Goal: Book appointment/travel/reservation

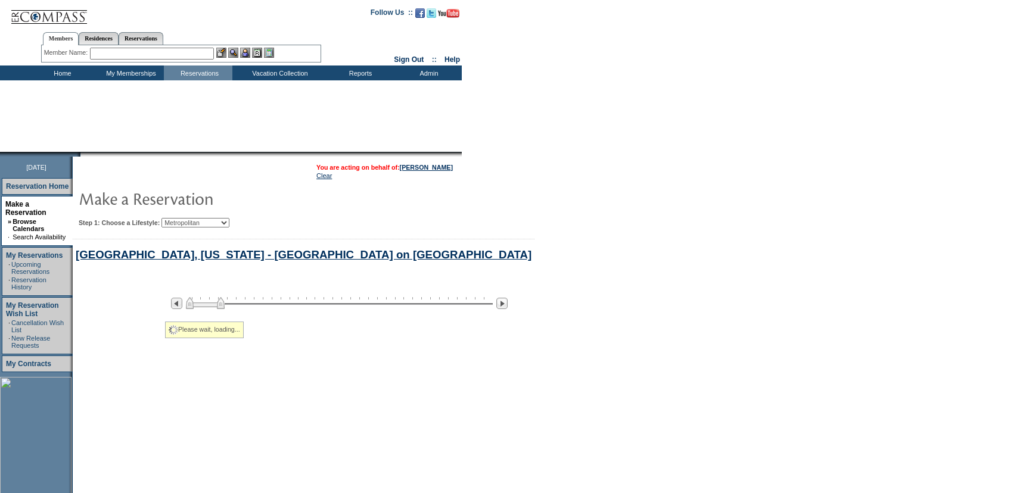
scroll to position [145, 0]
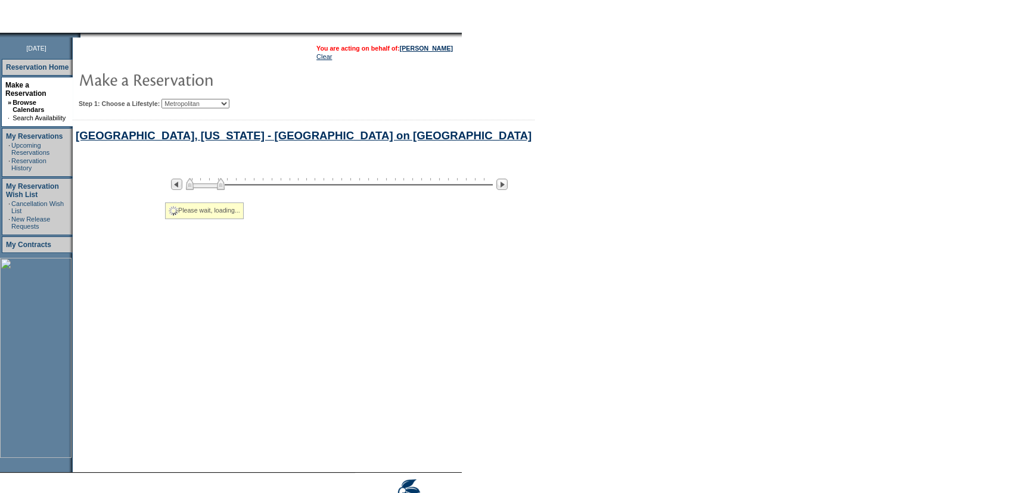
select select "Metropolitan"
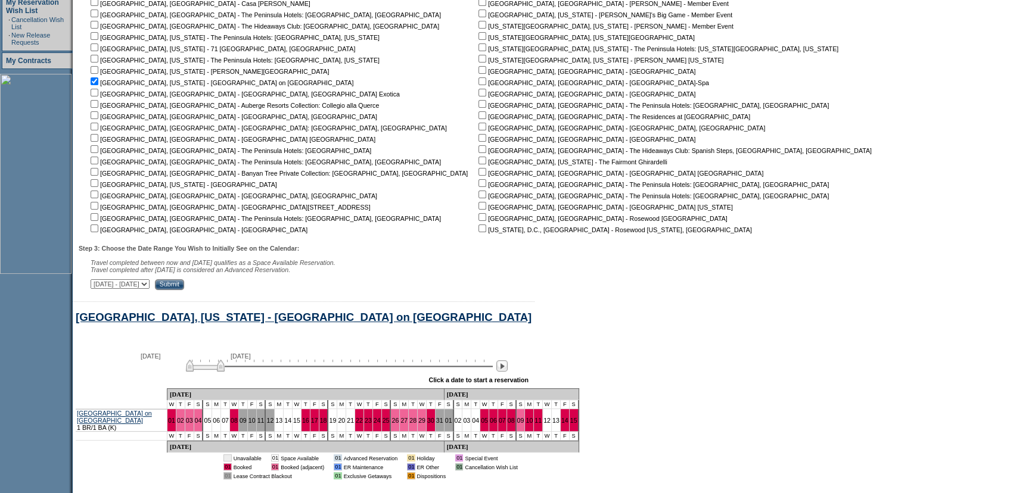
scroll to position [307, 0]
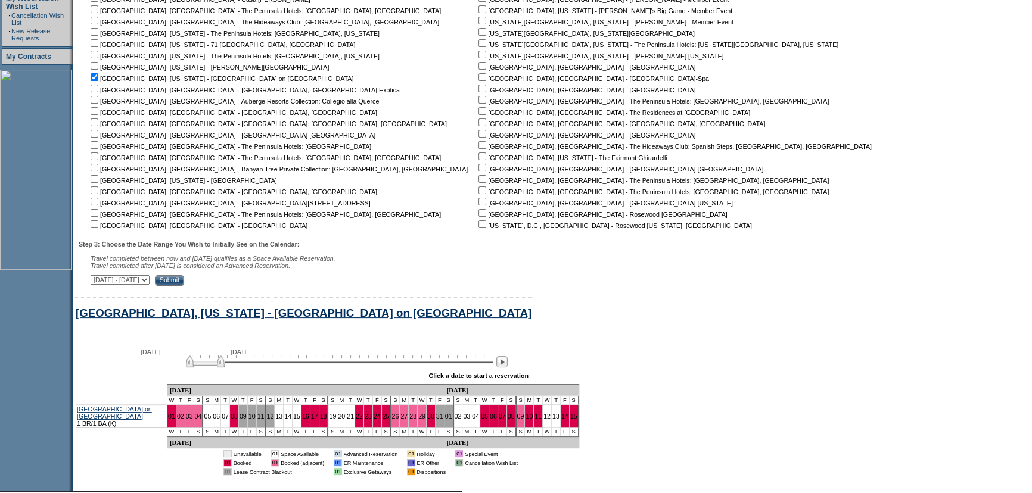
click at [668, 229] on form "Follow Us ::" at bounding box center [516, 122] width 1032 height 859
click at [889, 242] on form "Follow Us ::" at bounding box center [516, 122] width 1032 height 859
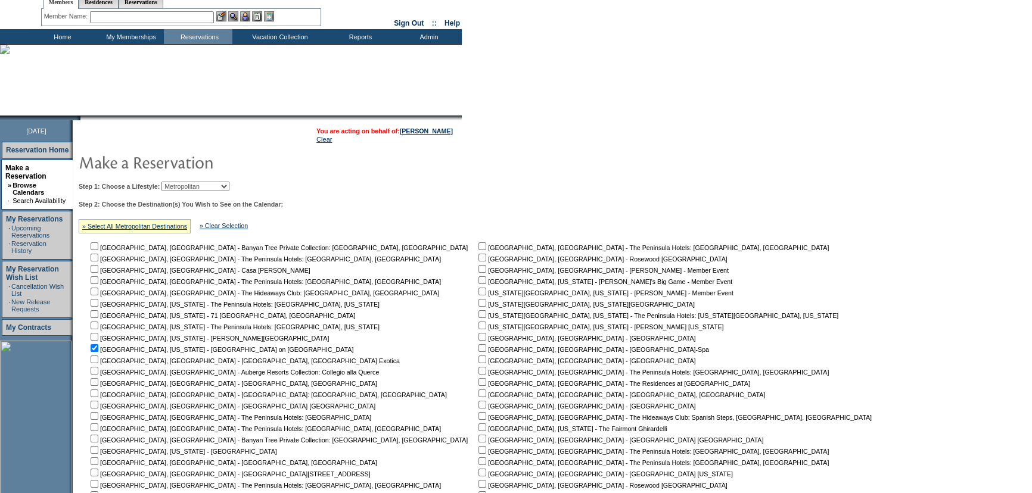
click at [229, 188] on select "Beach Leisure Metropolitan Mountain OIAL for Adventure OIAL for Couples OIAL fo…" at bounding box center [195, 187] width 68 height 10
click at [182, 182] on select "Beach Leisure Metropolitan Mountain OIAL for Adventure OIAL for Couples OIAL fo…" at bounding box center [195, 187] width 68 height 10
click at [642, 236] on form "Follow Us ::" at bounding box center [516, 393] width 1032 height 859
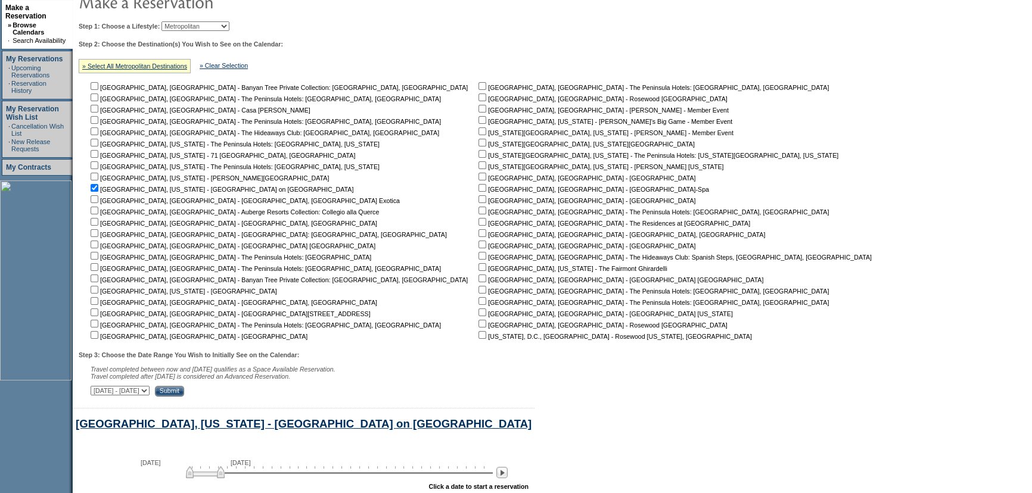
scroll to position [199, 0]
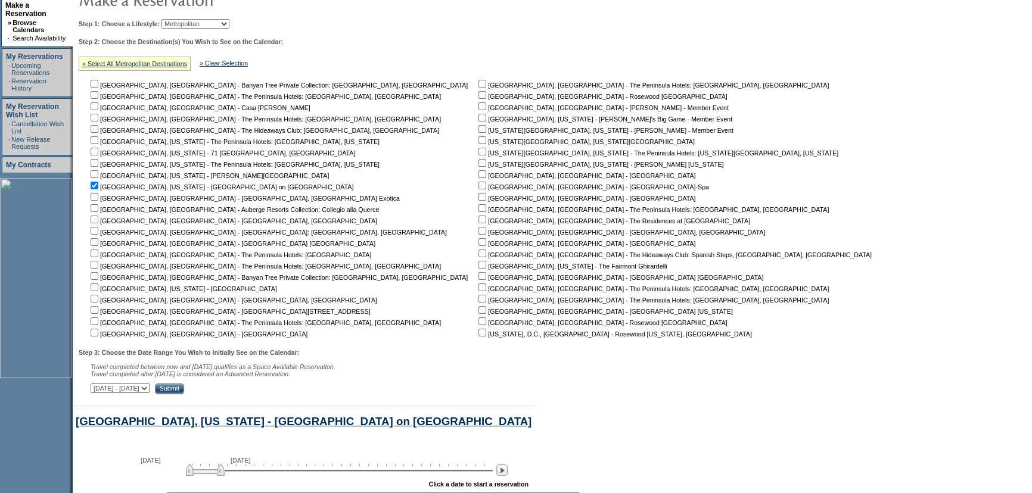
click at [95, 291] on nobr "[GEOGRAPHIC_DATA], [US_STATE] - [GEOGRAPHIC_DATA]" at bounding box center [182, 288] width 189 height 7
click at [98, 288] on input "checkbox" at bounding box center [95, 288] width 8 height 8
checkbox input "true"
click at [103, 191] on td "[GEOGRAPHIC_DATA], [GEOGRAPHIC_DATA] - Banyan Tree Private Collection: [GEOGRAP…" at bounding box center [281, 208] width 387 height 260
click at [98, 185] on input "checkbox" at bounding box center [95, 186] width 8 height 8
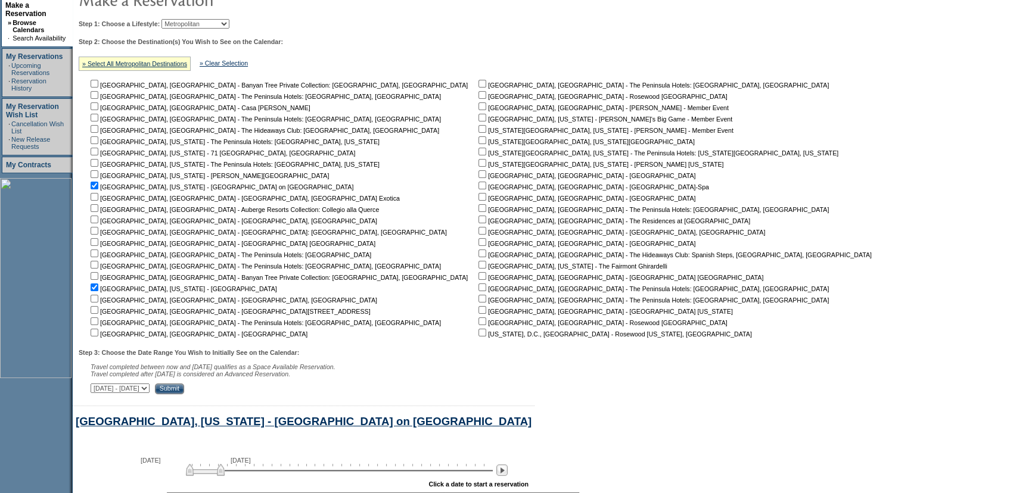
checkbox input "false"
click at [272, 385] on div "Step 3: Choose the Date Range You Wish to Initially See on the Calendar: Travel…" at bounding box center [479, 371] width 801 height 45
click at [184, 393] on input "Submit" at bounding box center [169, 389] width 29 height 11
click at [700, 305] on form "Follow Us ::" at bounding box center [516, 230] width 1032 height 859
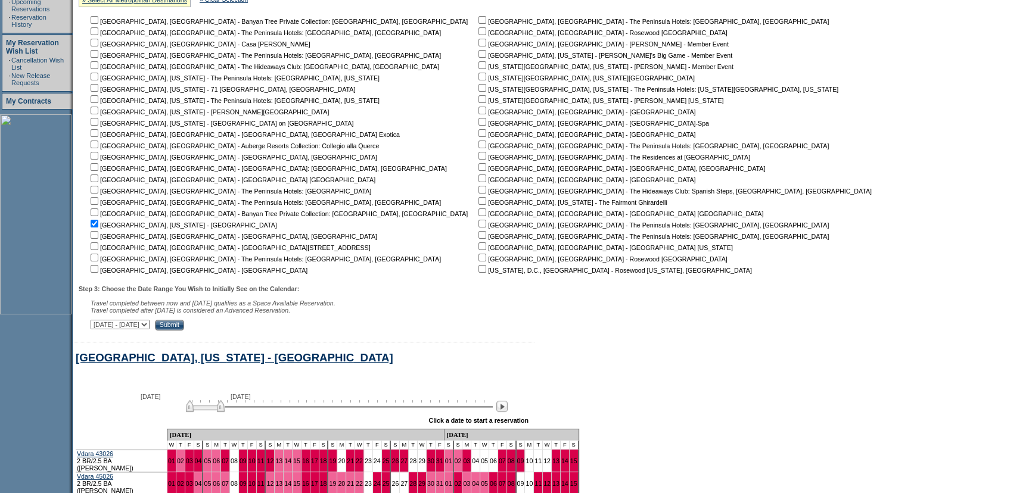
scroll to position [264, 0]
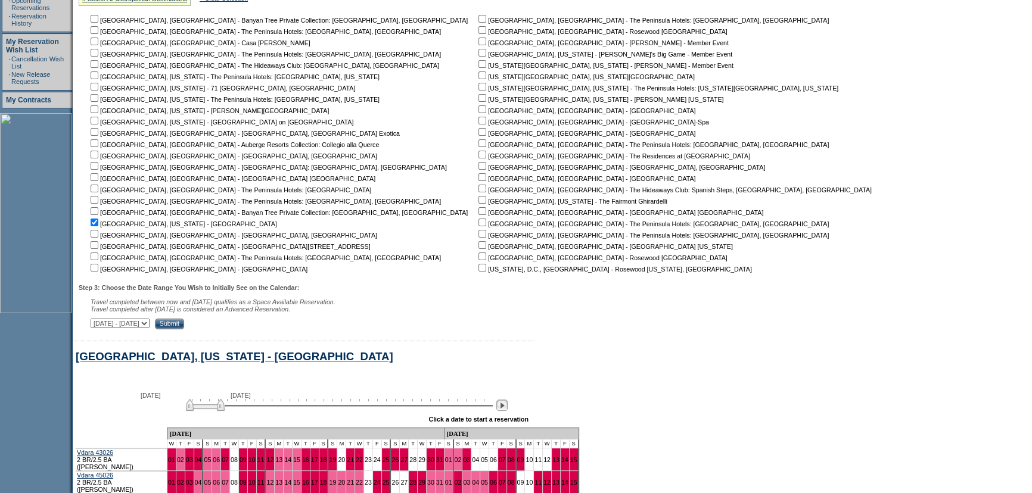
click at [507, 411] on img at bounding box center [501, 405] width 11 height 11
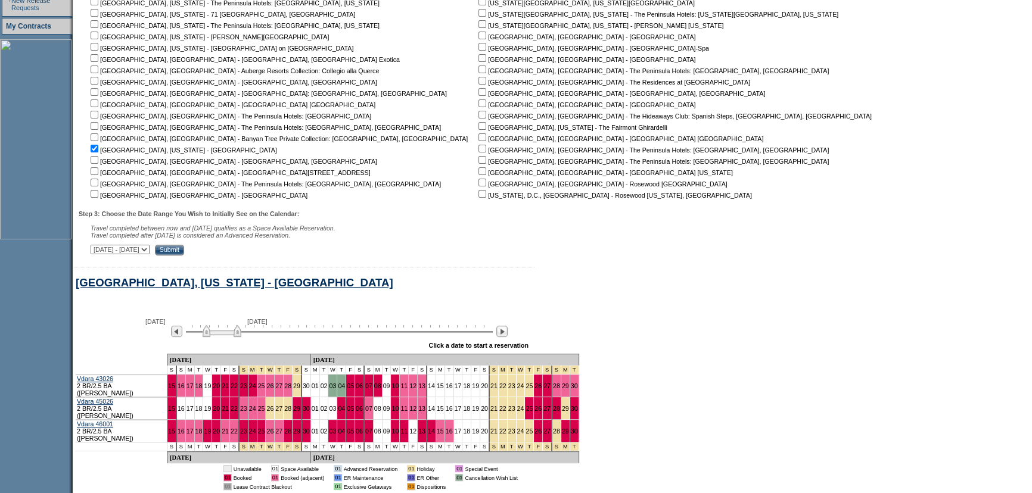
scroll to position [423, 0]
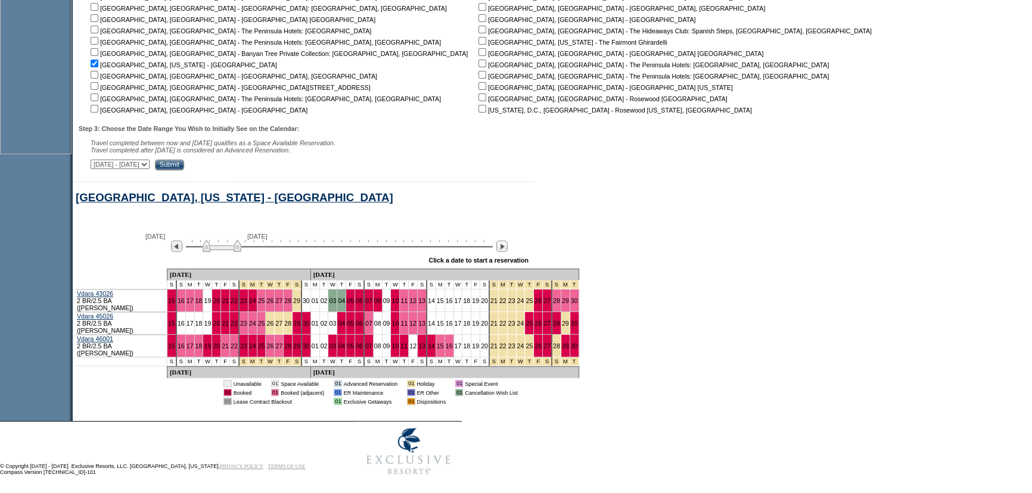
click at [642, 264] on form "Follow Us ::" at bounding box center [516, 29] width 1032 height 904
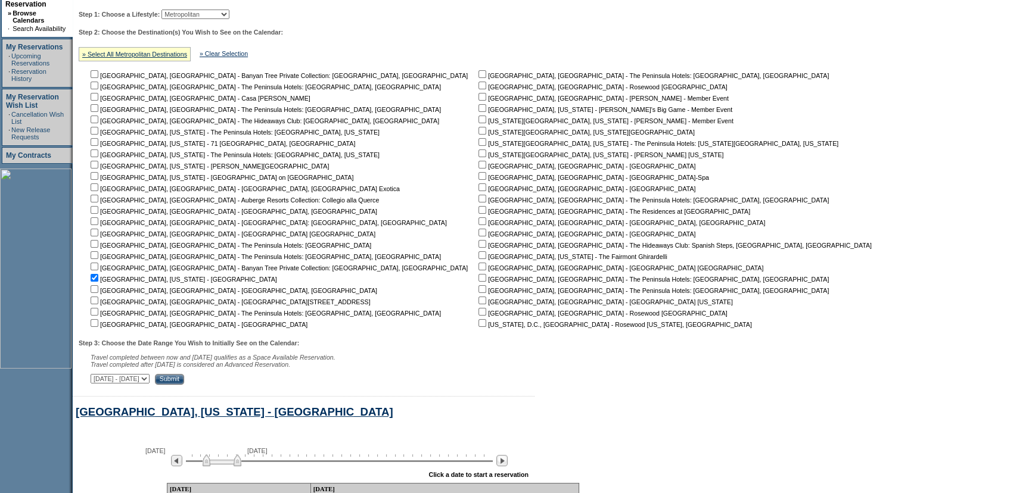
scroll to position [207, 0]
click at [226, 16] on select "Beach Leisure Metropolitan Mountain OIAL for Adventure OIAL for Couples OIAL fo…" at bounding box center [195, 16] width 68 height 10
select select "Beach"
click at [182, 21] on select "Beach Leisure Metropolitan Mountain OIAL for Adventure OIAL for Couples OIAL fo…" at bounding box center [195, 16] width 68 height 10
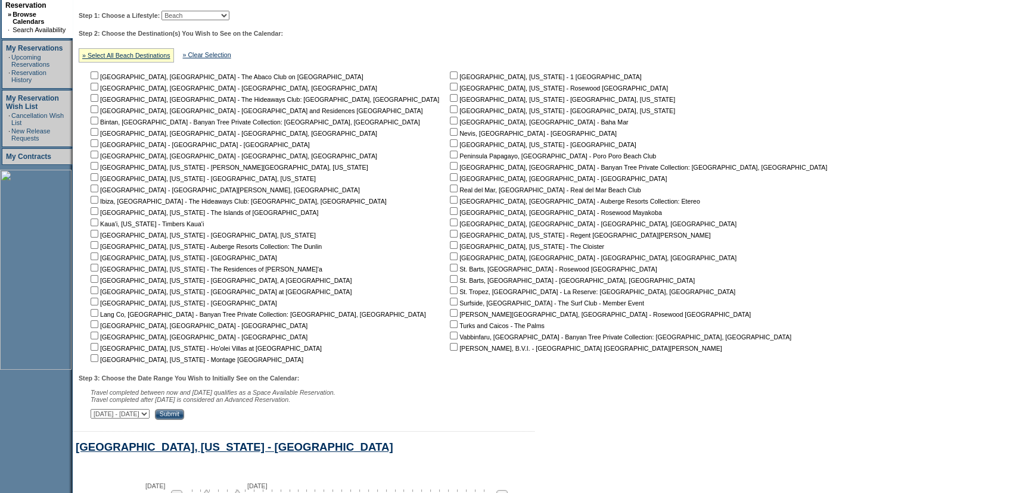
scroll to position [210, 0]
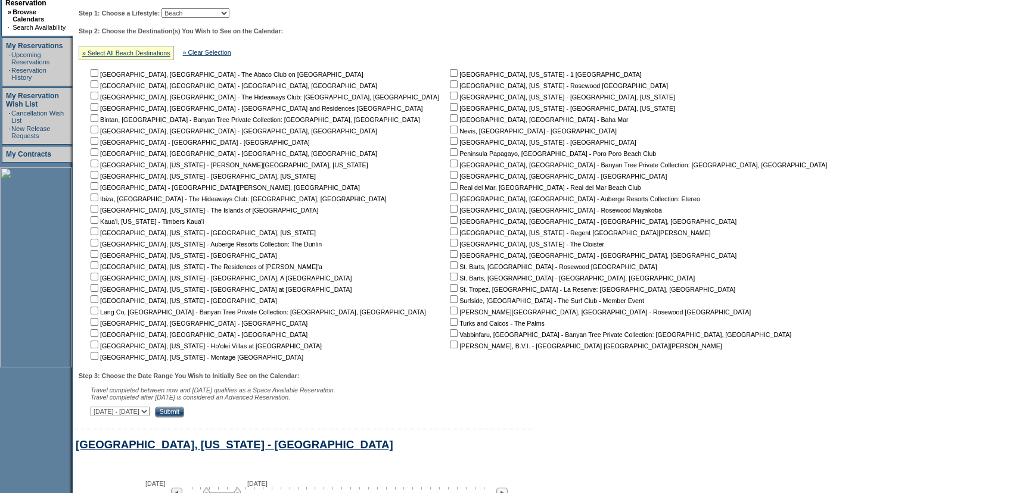
click at [96, 218] on input "checkbox" at bounding box center [95, 220] width 8 height 8
checkbox input "true"
click at [98, 234] on input "checkbox" at bounding box center [95, 232] width 8 height 8
checkbox input "true"
click at [98, 223] on input "checkbox" at bounding box center [95, 220] width 8 height 8
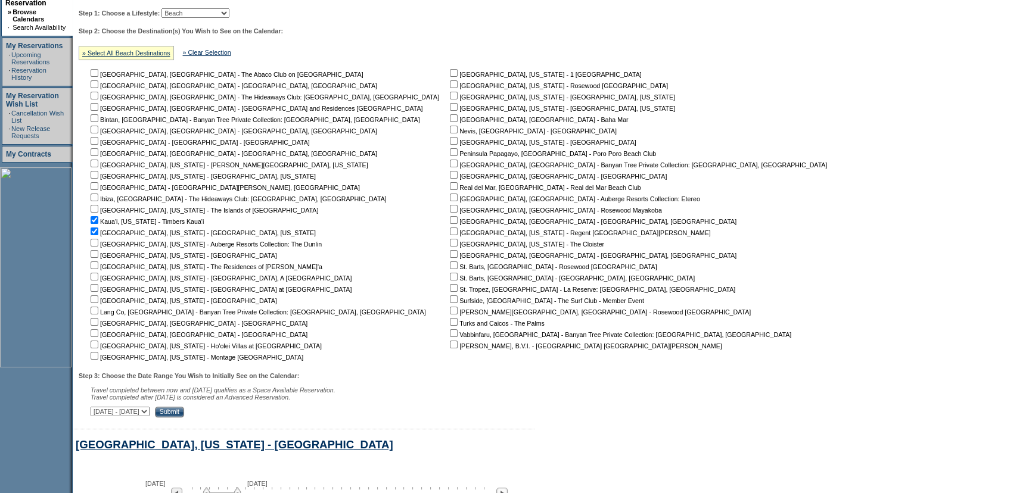
checkbox input "false"
click at [264, 420] on table "You are acting on behalf of: Anik Shah Clear Step 1: Choose a Lifestyle: Beach …" at bounding box center [455, 184] width 765 height 474
click at [184, 417] on input "Submit" at bounding box center [169, 412] width 29 height 11
